Goal: Information Seeking & Learning: Learn about a topic

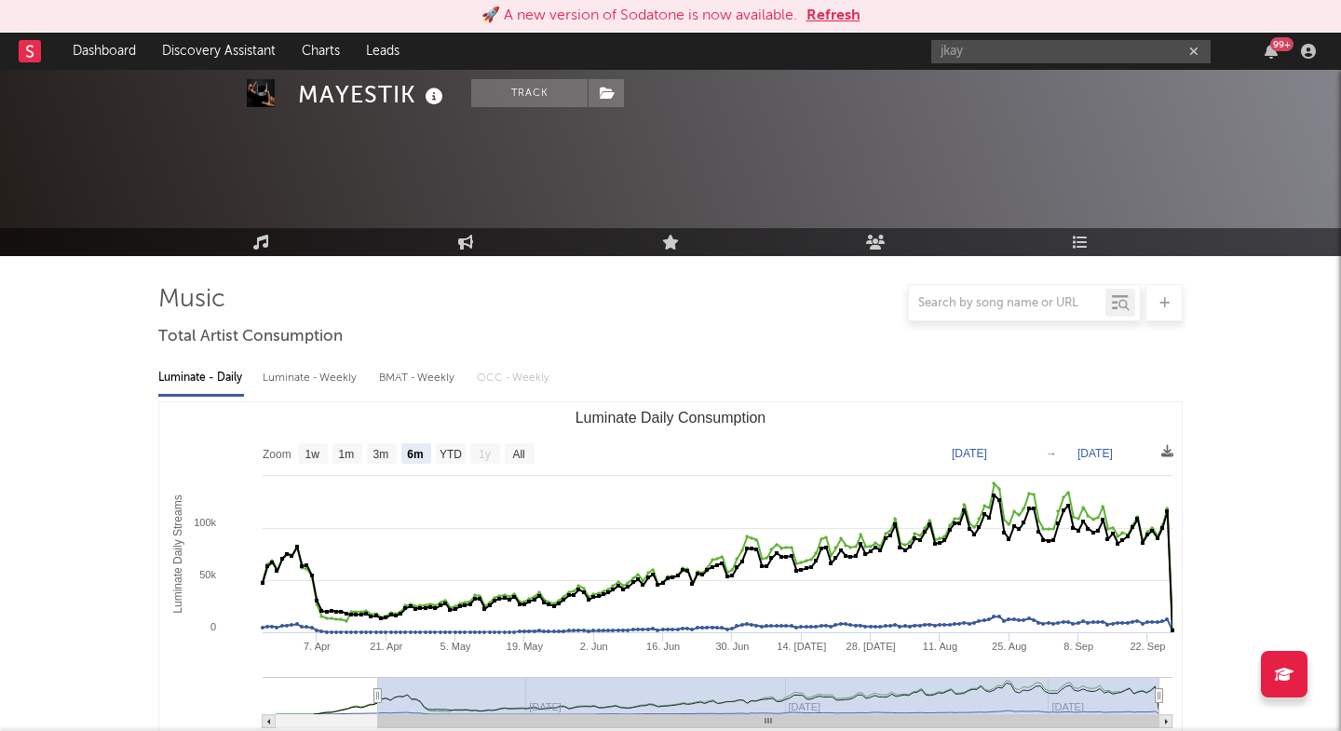
select select "6m"
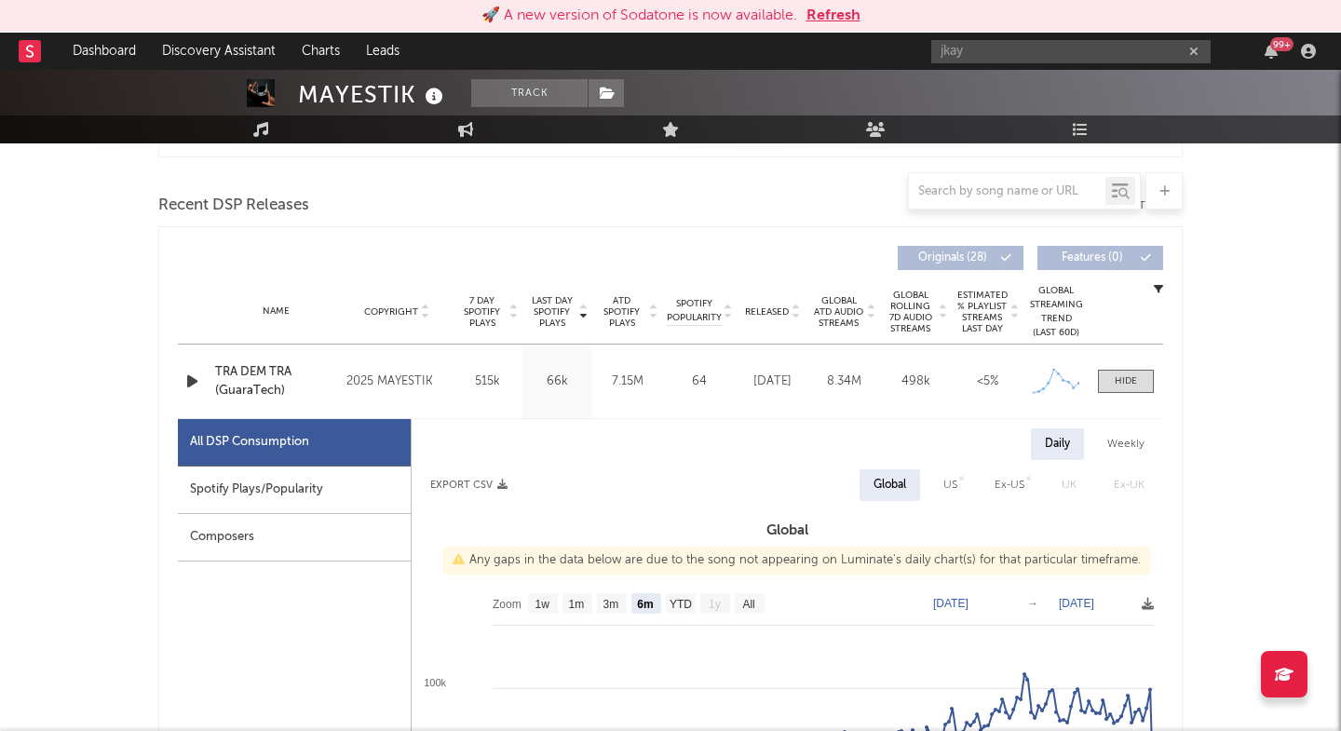
scroll to position [618, 0]
click at [978, 49] on input "jkay" at bounding box center [1070, 51] width 279 height 23
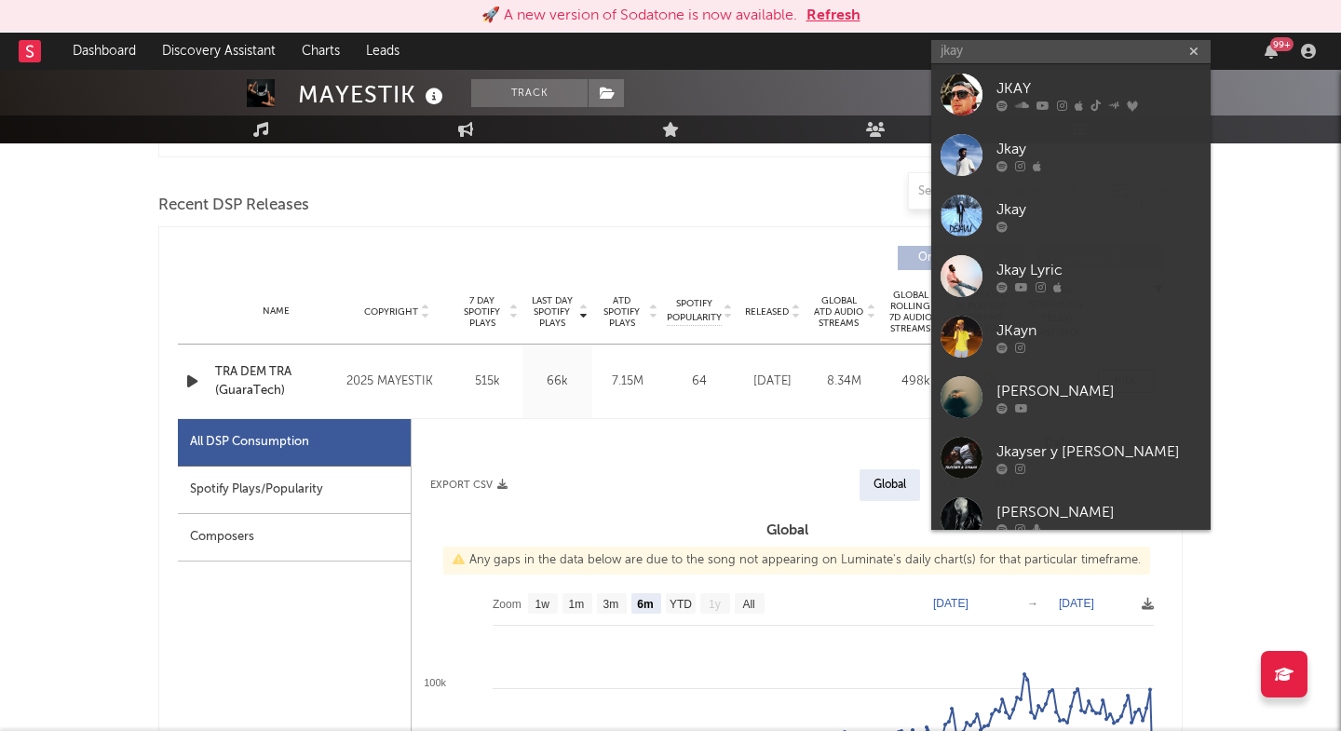
click at [978, 49] on input "jkay" at bounding box center [1070, 51] width 279 height 23
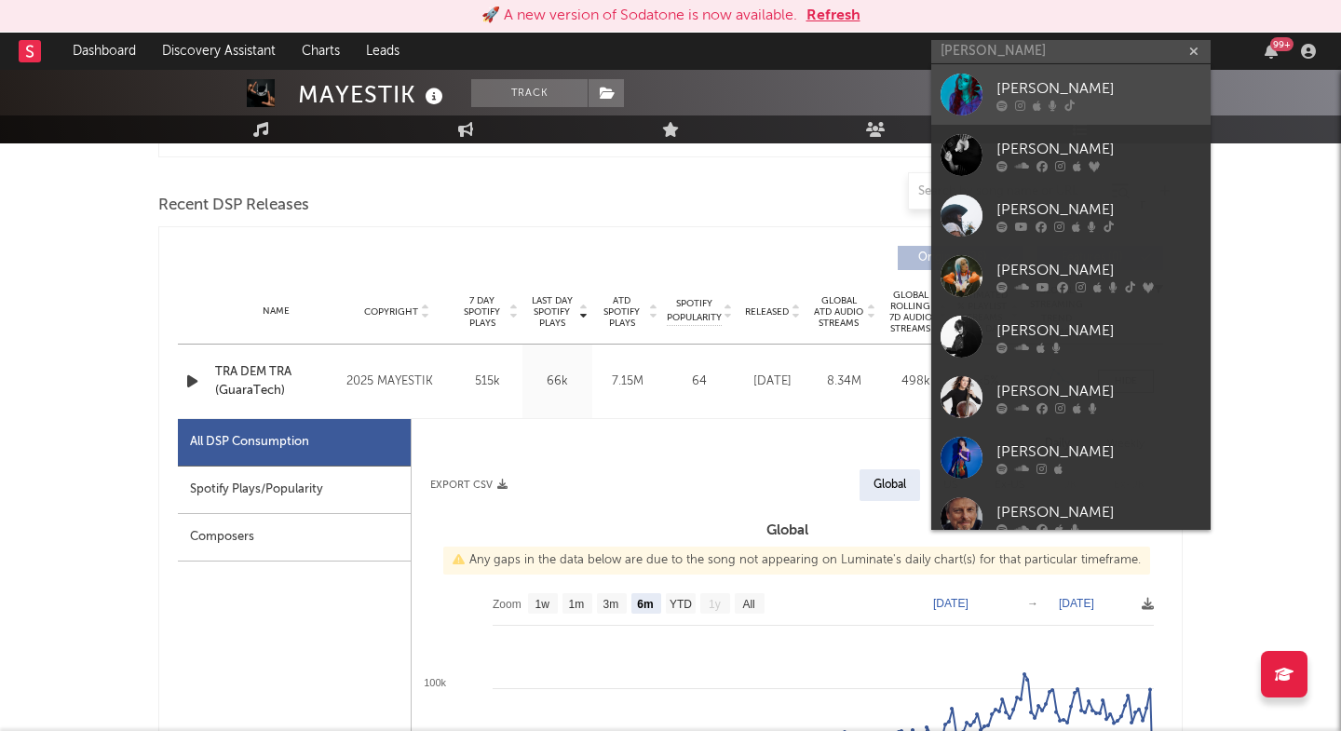
type input "[PERSON_NAME]"
click at [989, 84] on link "[PERSON_NAME]" at bounding box center [1070, 94] width 279 height 61
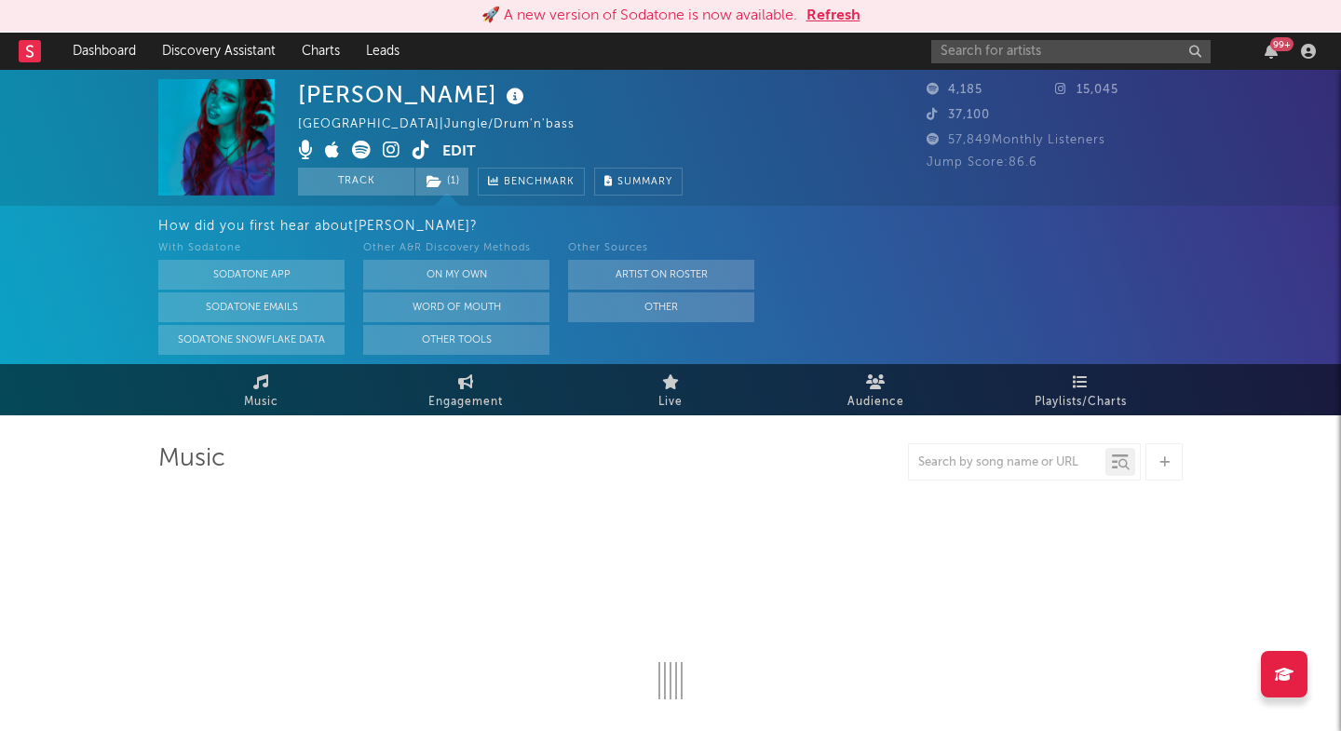
select select "6m"
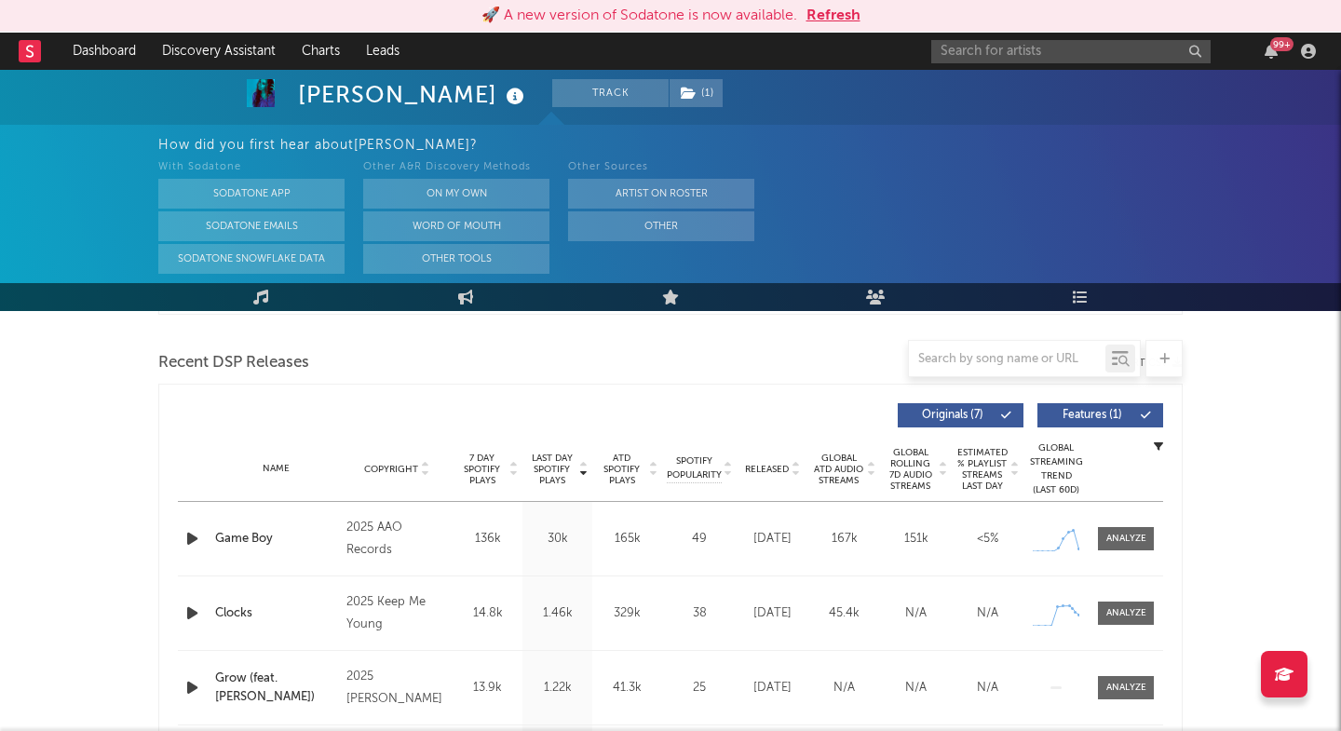
scroll to position [629, 0]
click at [1127, 540] on div at bounding box center [1126, 538] width 40 height 14
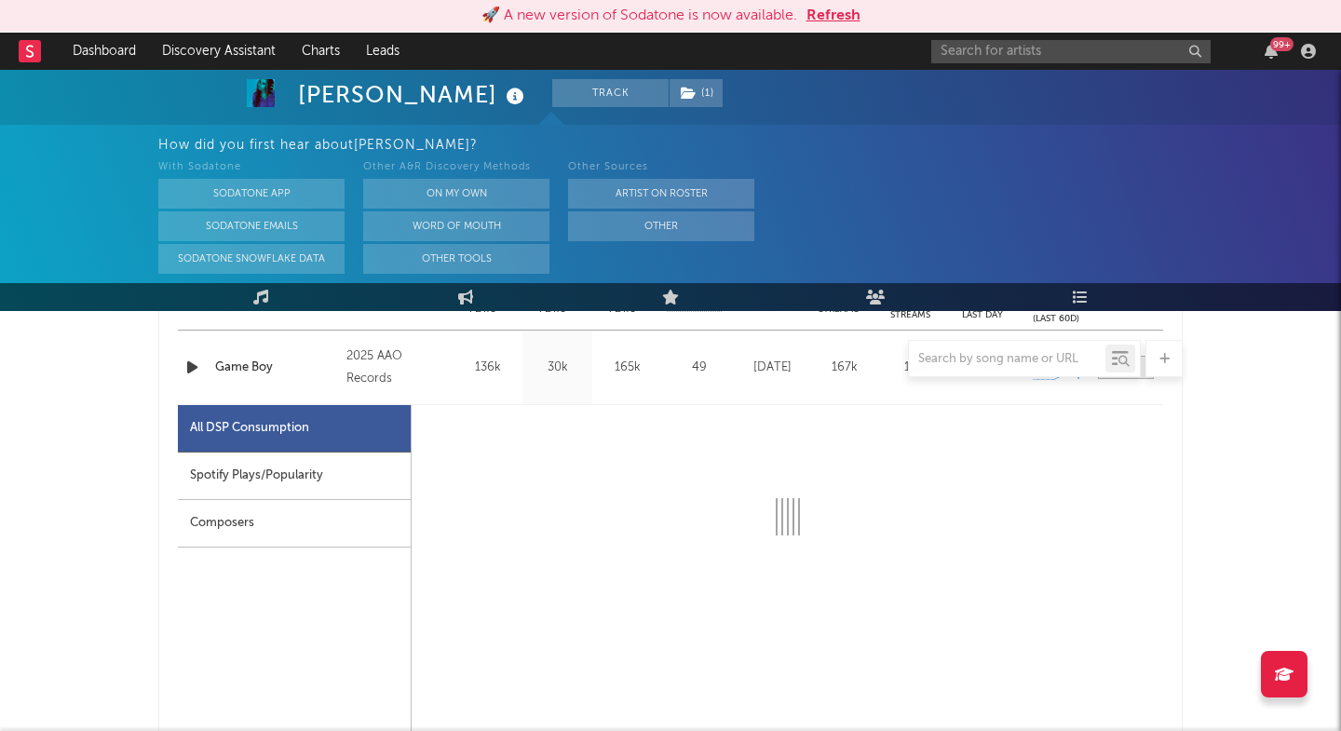
scroll to position [809, 1]
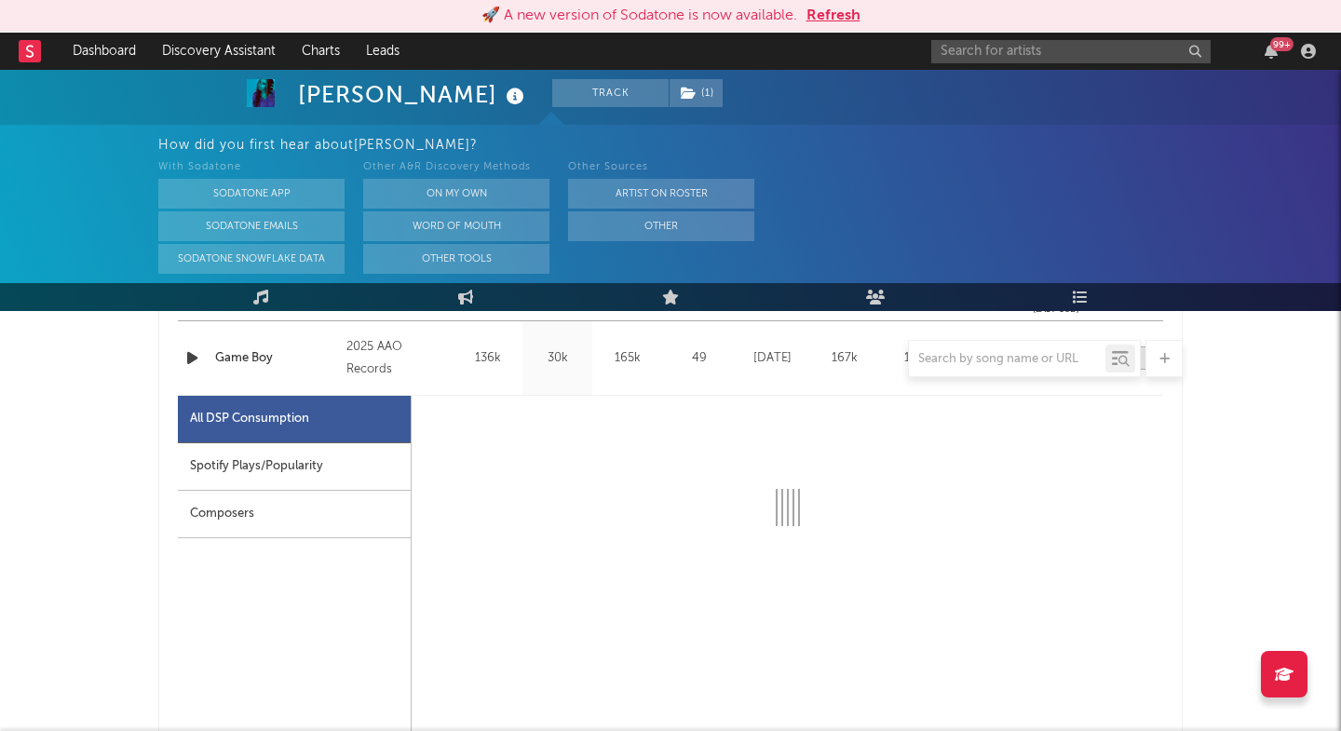
select select "1w"
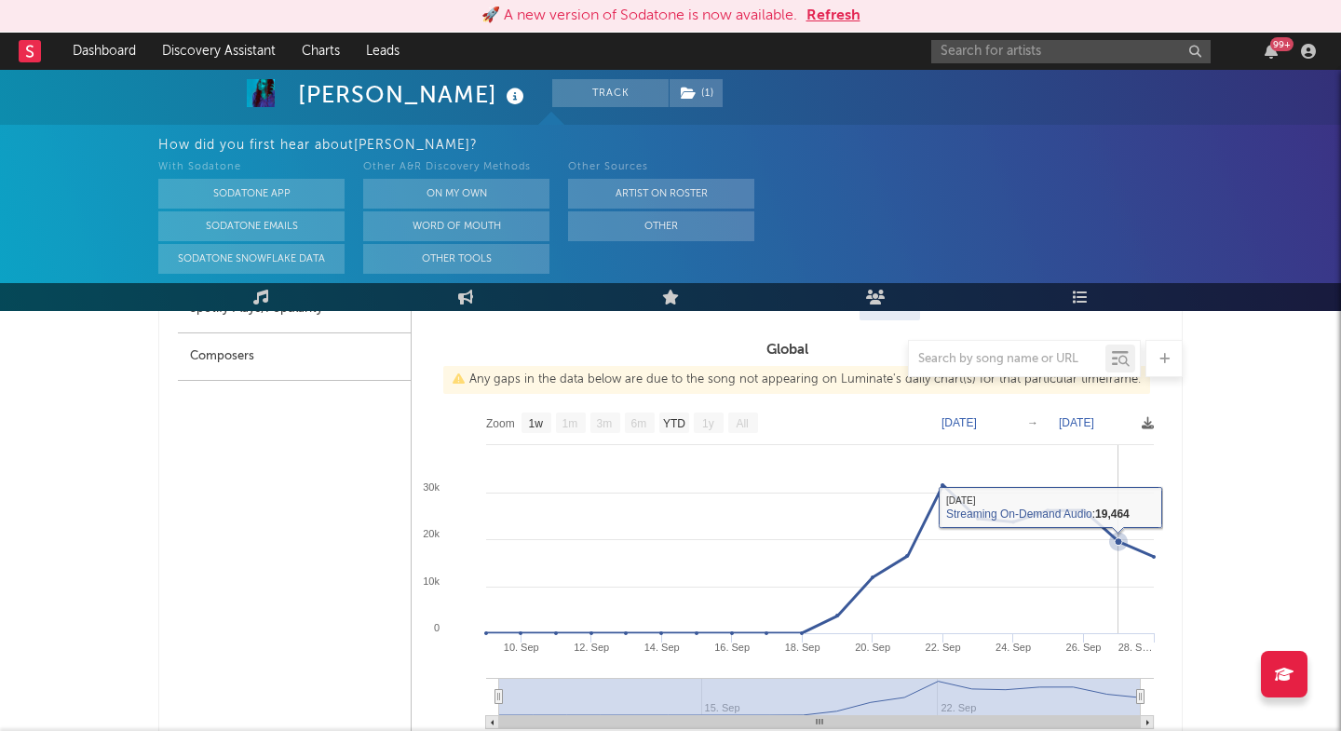
scroll to position [974, 0]
